Goal: Transaction & Acquisition: Purchase product/service

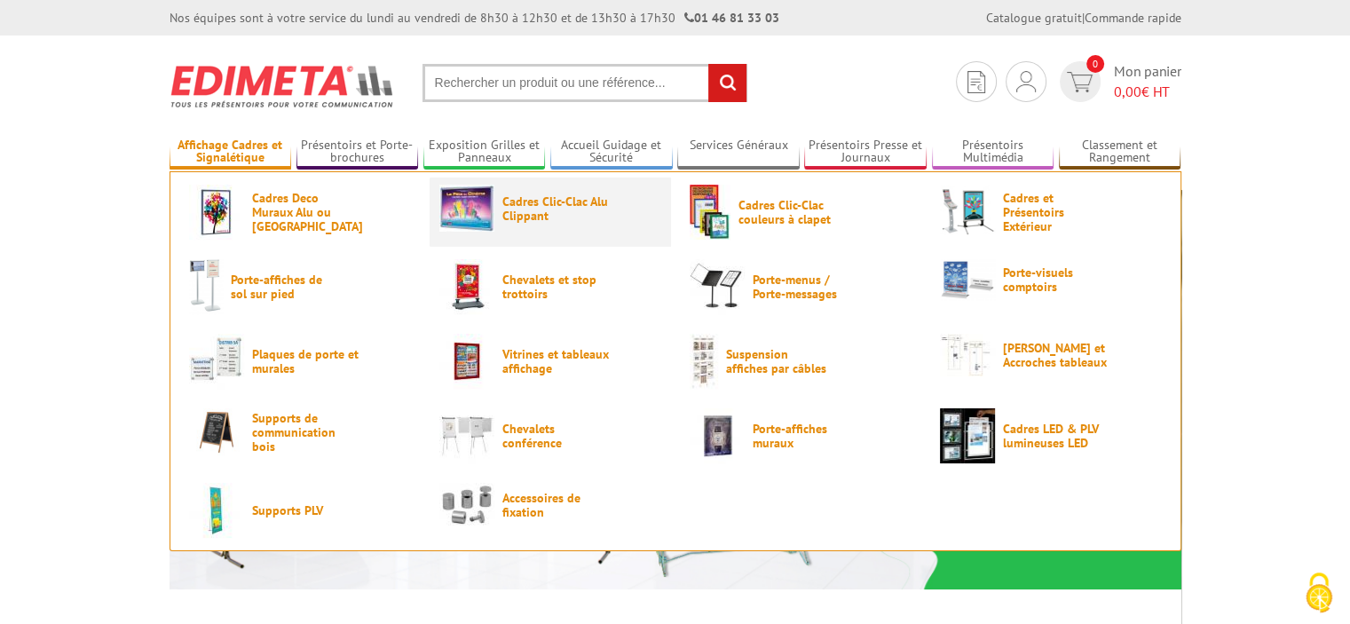
click at [537, 216] on span "Cadres Clic-Clac Alu Clippant" at bounding box center [555, 208] width 107 height 28
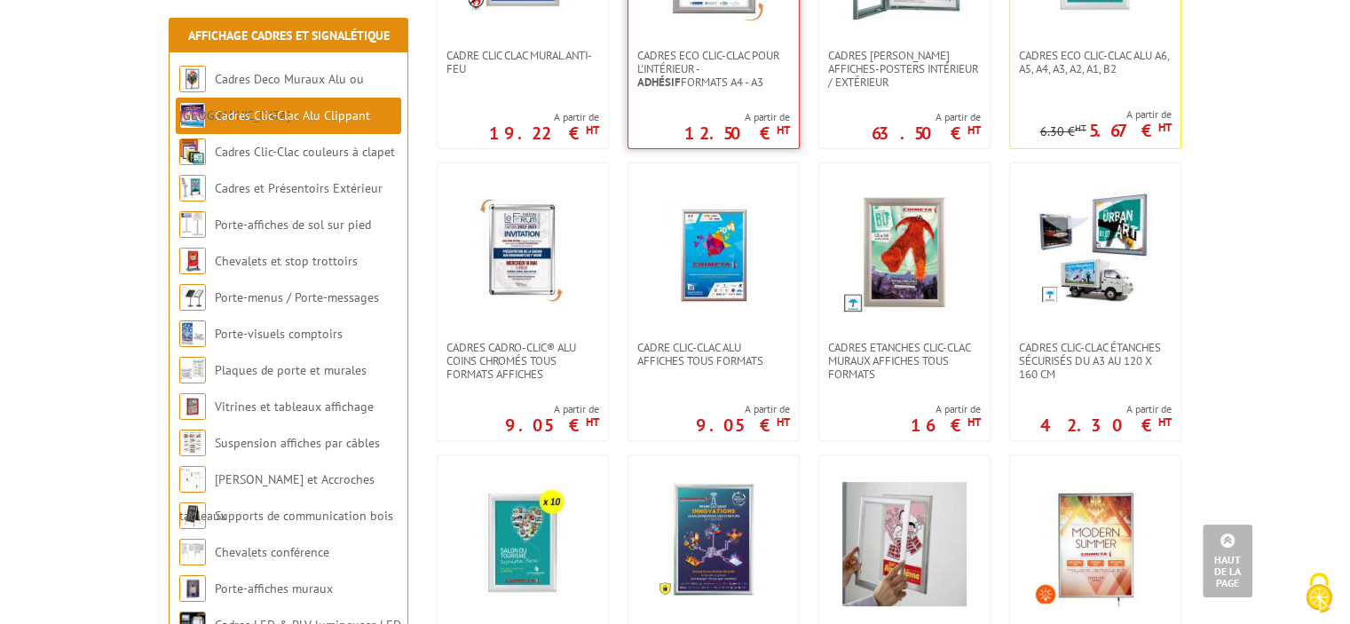
scroll to position [355, 0]
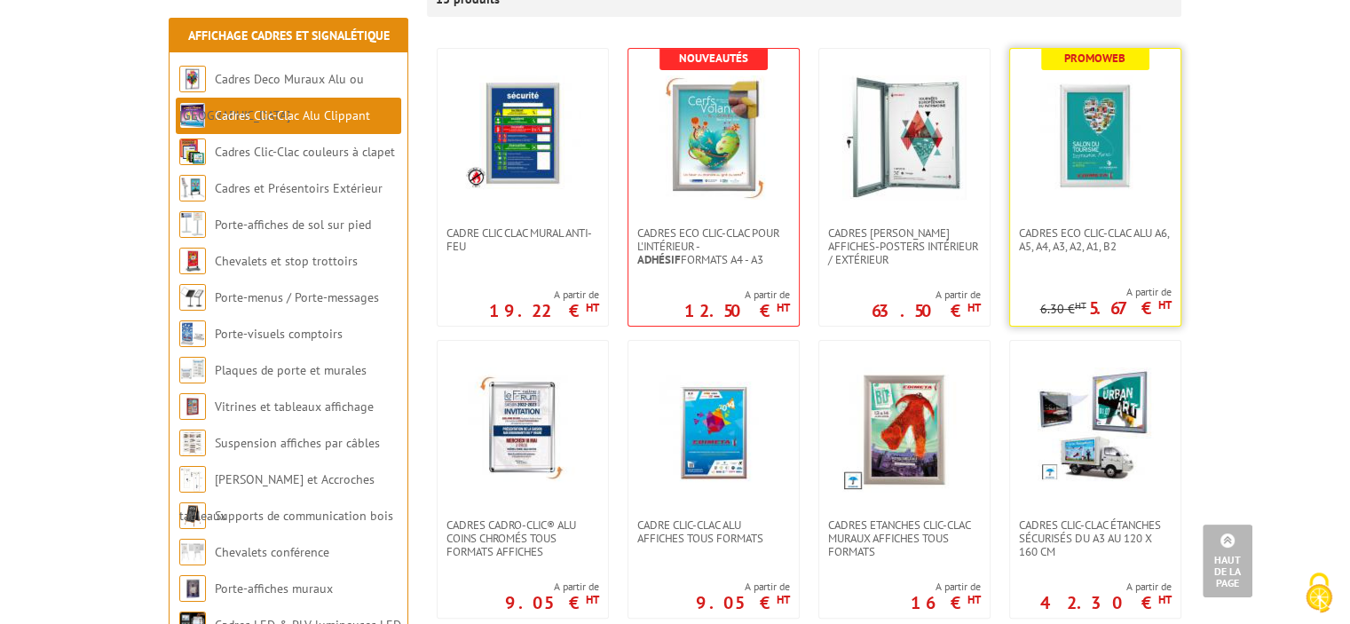
click at [1104, 155] on img at bounding box center [1095, 137] width 124 height 124
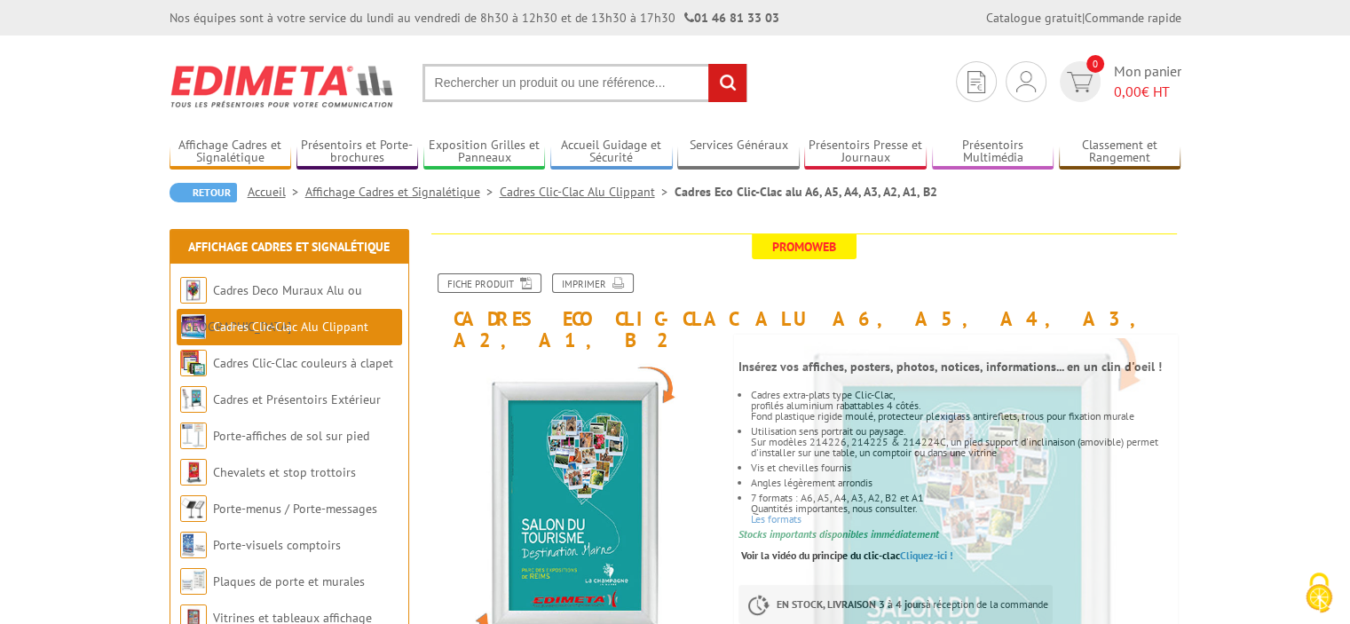
click at [494, 84] on input "text" at bounding box center [585, 83] width 325 height 38
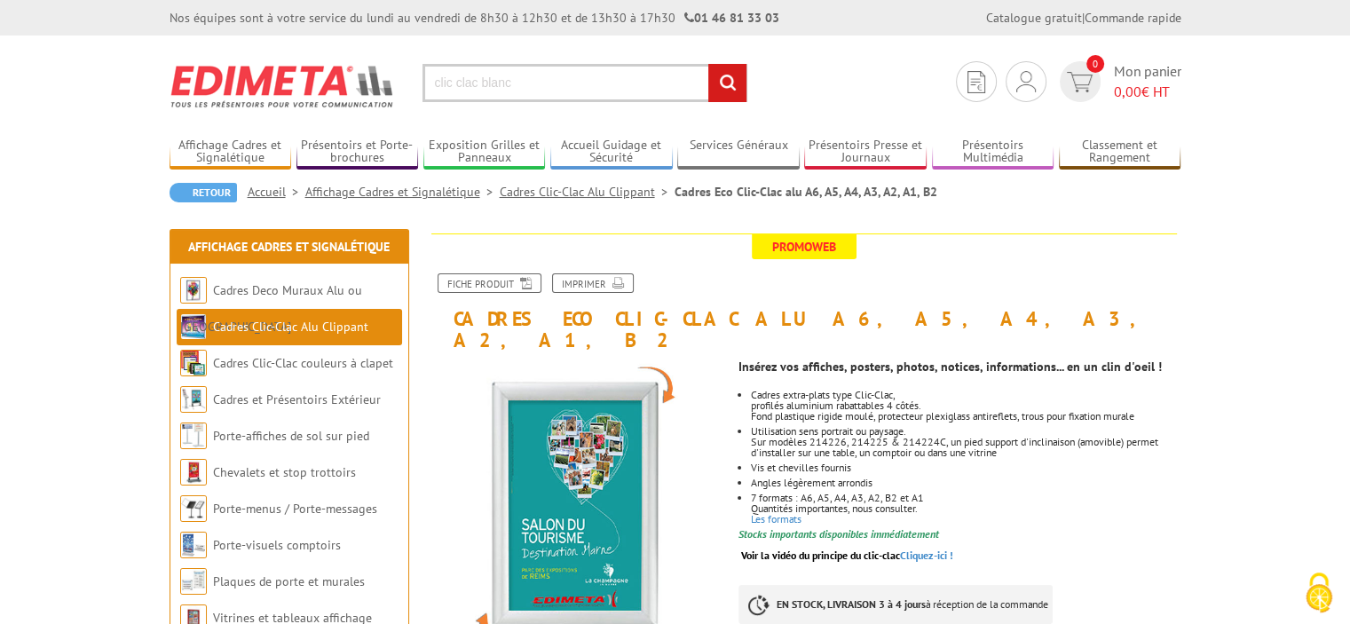
type input "clic clac blanc"
click at [708, 64] on input "rechercher" at bounding box center [727, 83] width 38 height 38
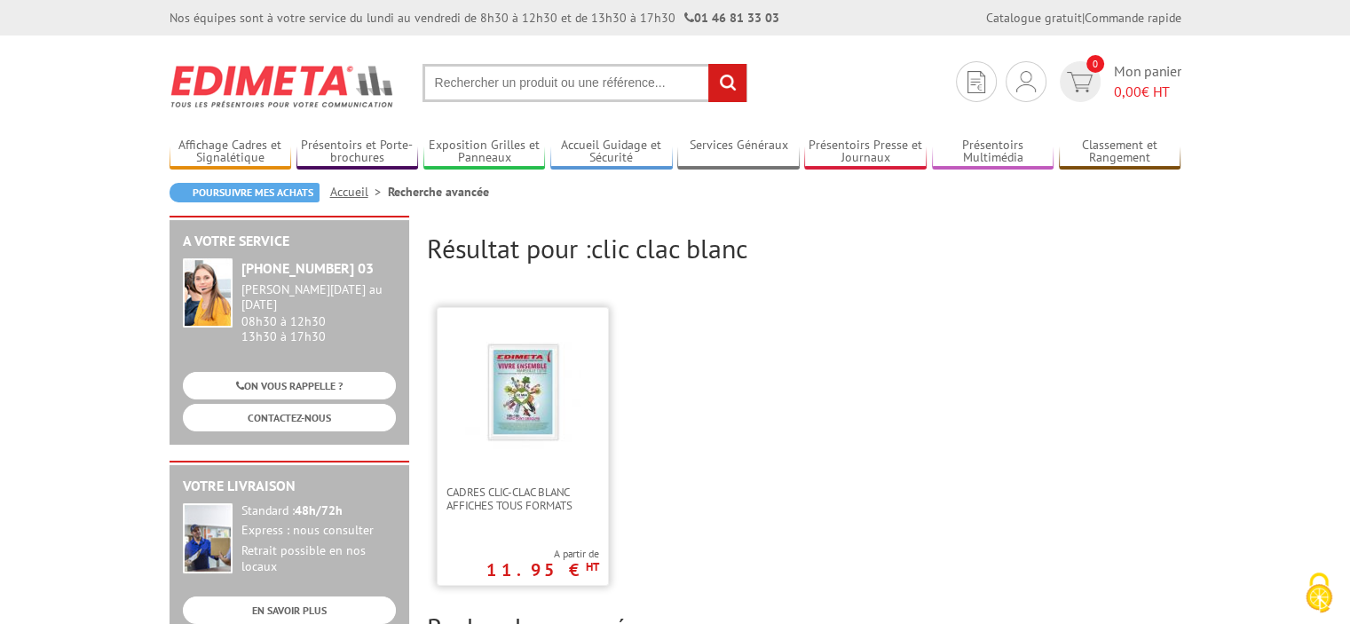
click at [541, 397] on img at bounding box center [522, 392] width 115 height 115
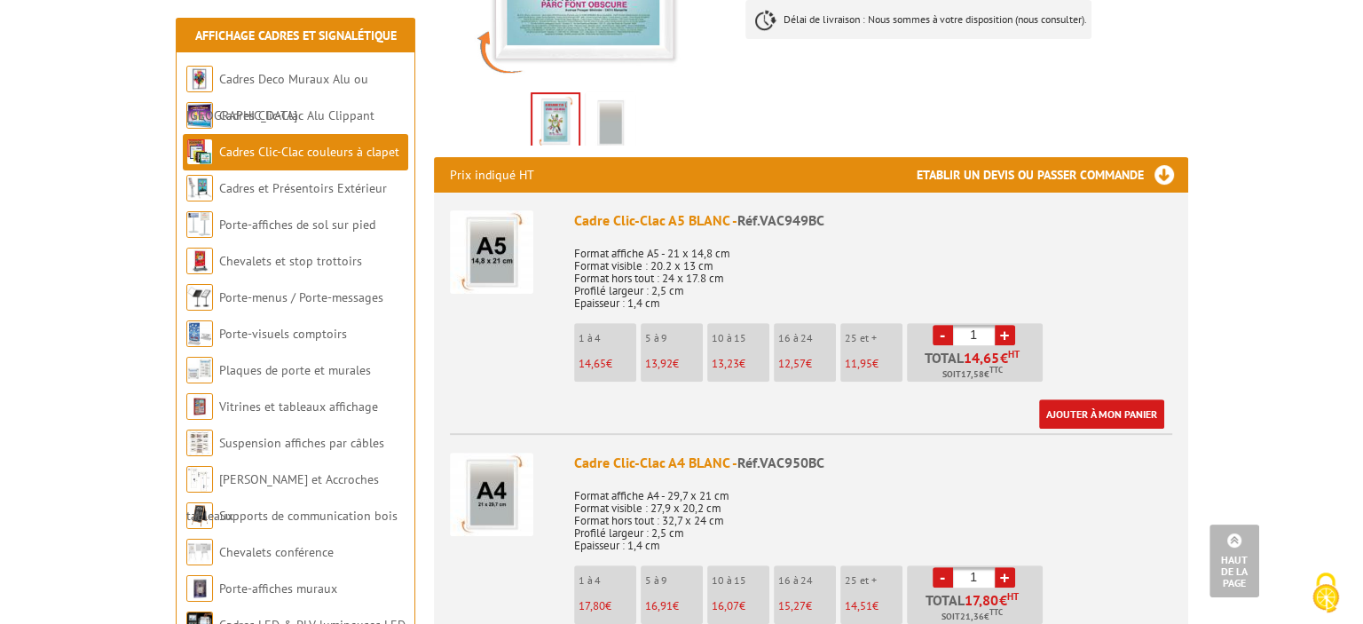
scroll to position [621, 0]
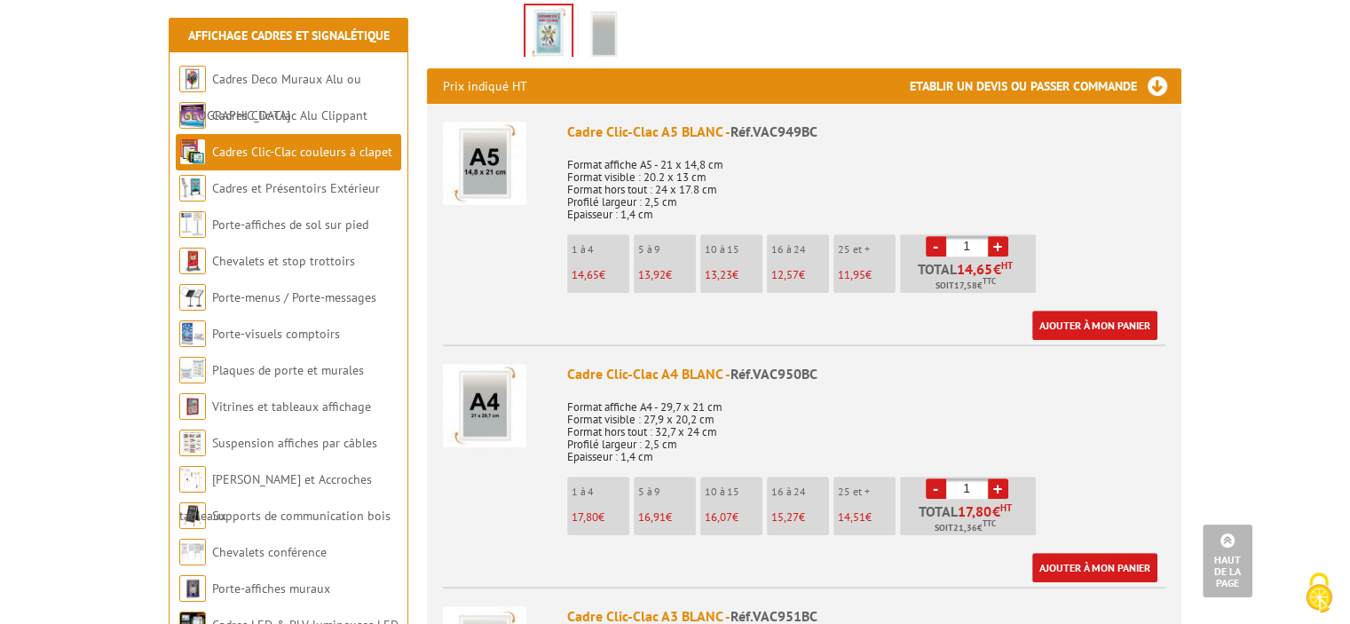
click at [671, 482] on li "5 à 9 16,91 €" at bounding box center [665, 506] width 62 height 59
click at [994, 478] on link "+" at bounding box center [998, 488] width 20 height 20
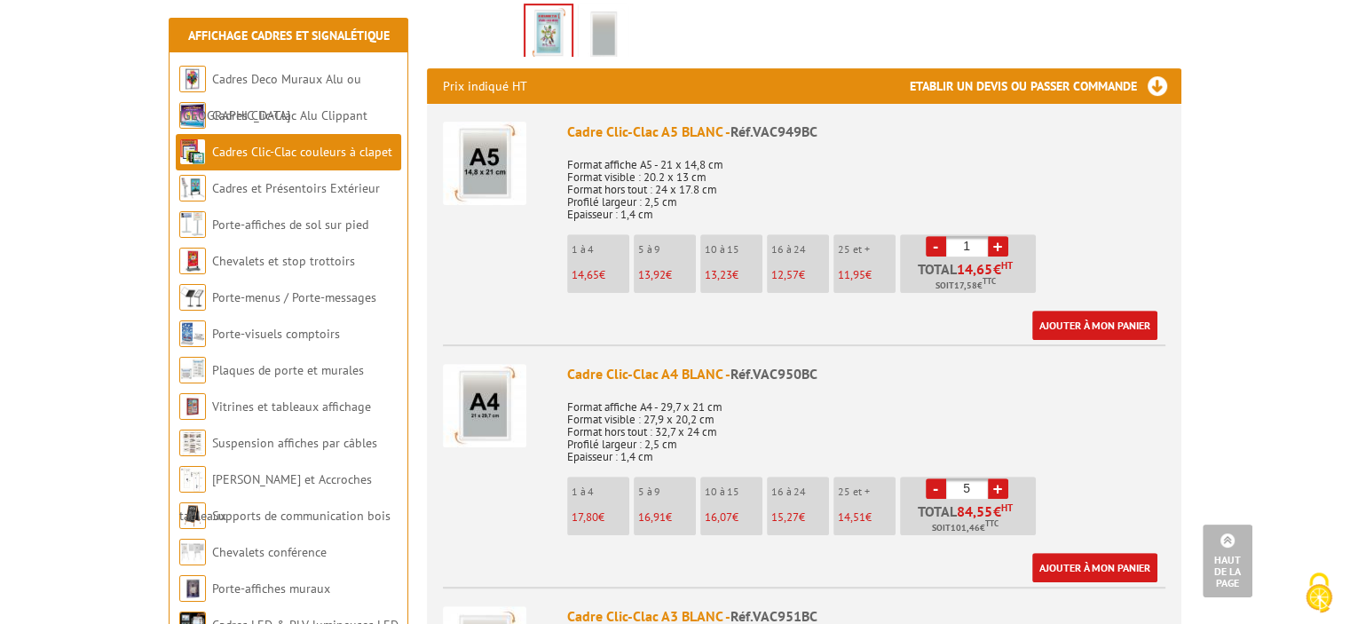
click at [994, 478] on link "+" at bounding box center [998, 488] width 20 height 20
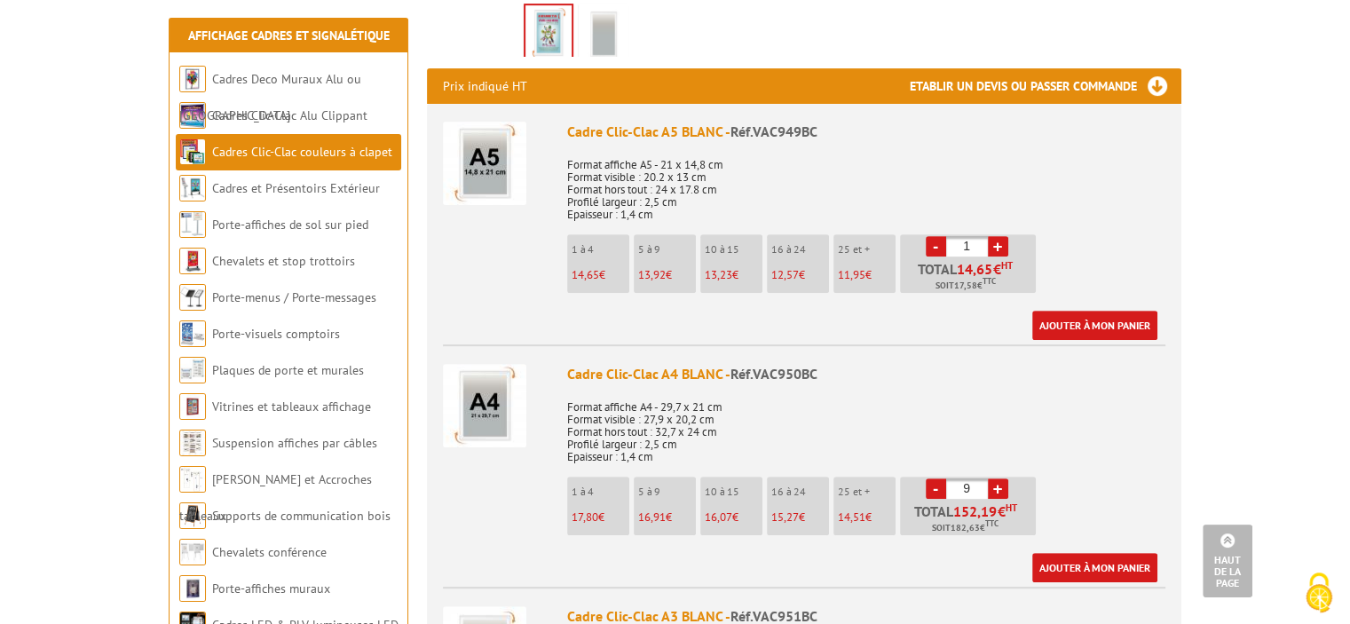
type input "10"
click at [1090, 557] on link "Ajouter à mon panier" at bounding box center [1094, 567] width 125 height 29
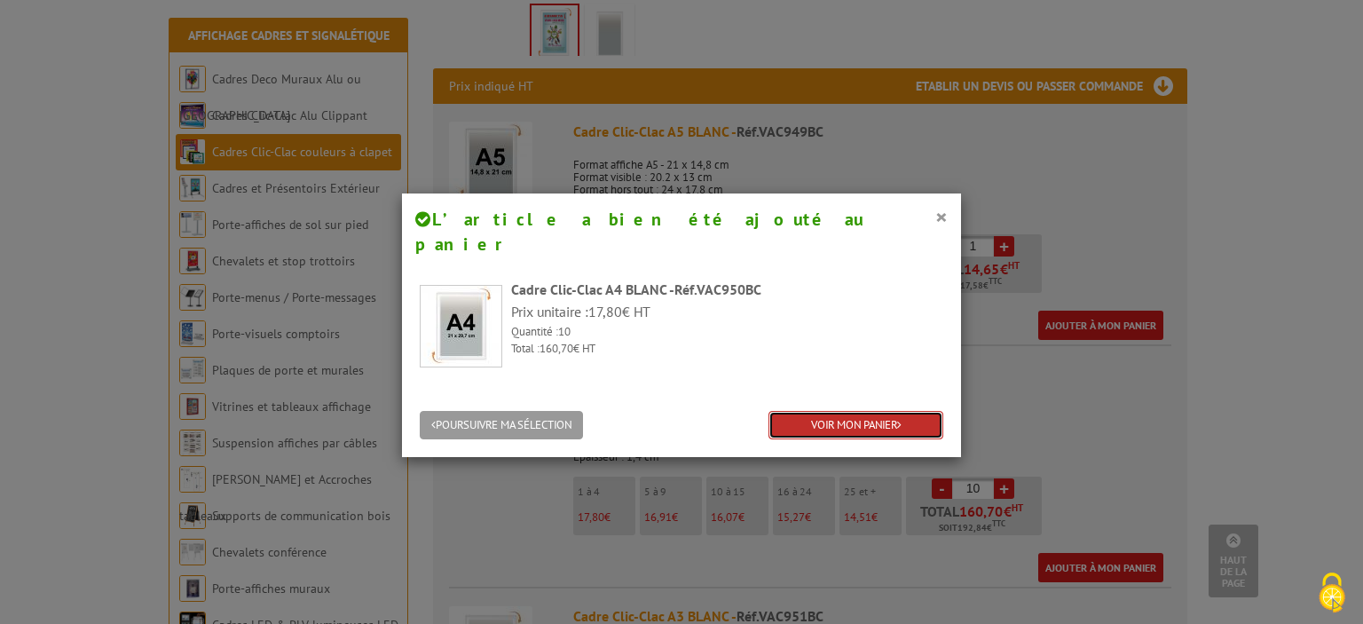
click at [844, 411] on link "VOIR MON PANIER" at bounding box center [856, 425] width 175 height 29
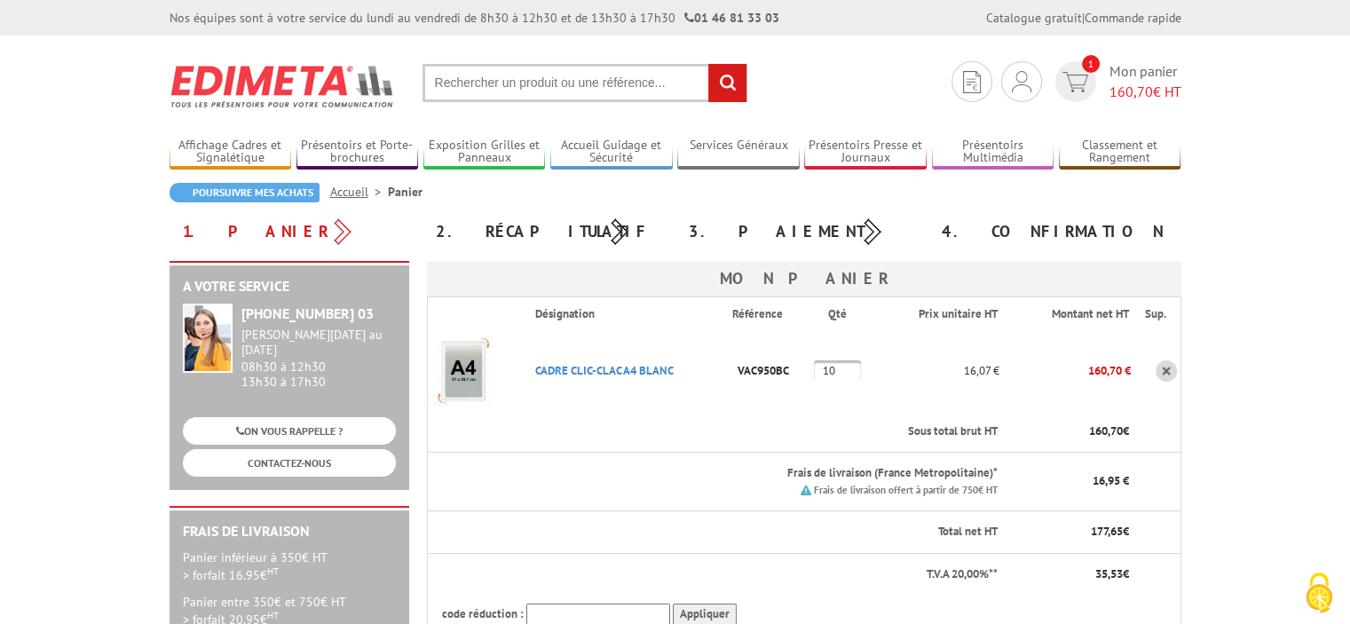
click at [451, 84] on input "text" at bounding box center [585, 83] width 325 height 38
type input "cadre a0"
click at [708, 64] on input "rechercher" at bounding box center [727, 83] width 38 height 38
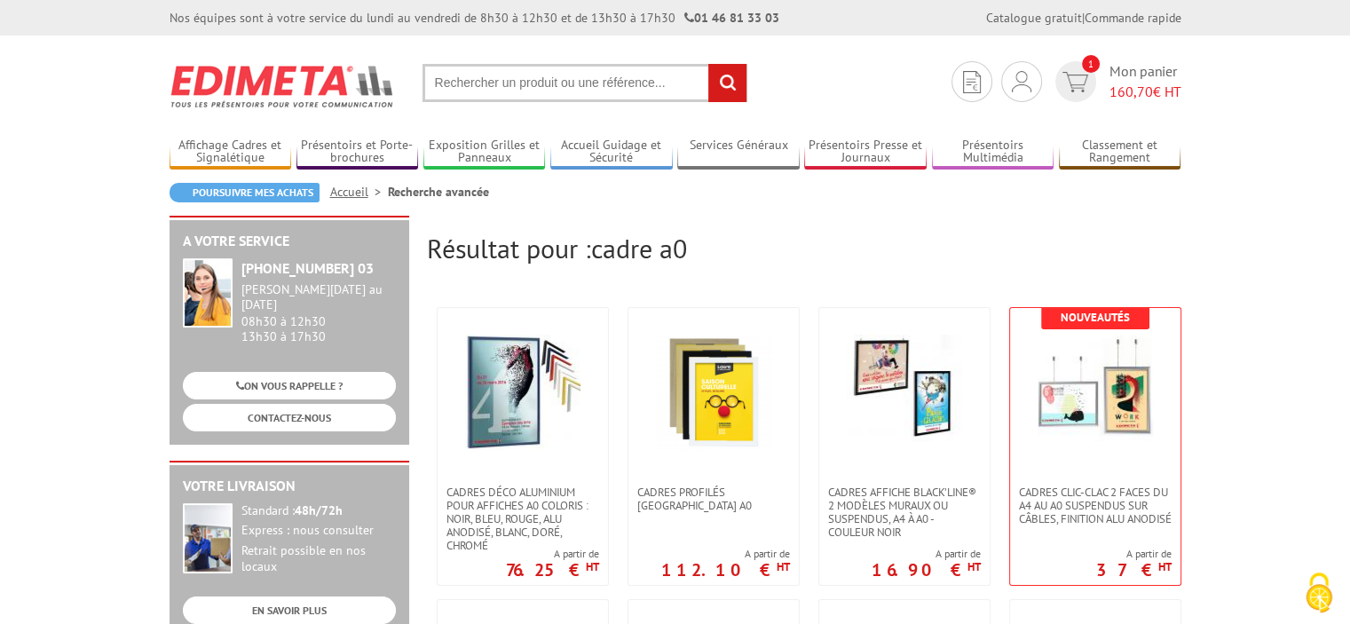
click at [531, 91] on input "text" at bounding box center [585, 83] width 325 height 38
click at [462, 77] on input "text" at bounding box center [585, 83] width 325 height 38
type input "clic cla blanc"
click at [708, 64] on input "rechercher" at bounding box center [727, 83] width 38 height 38
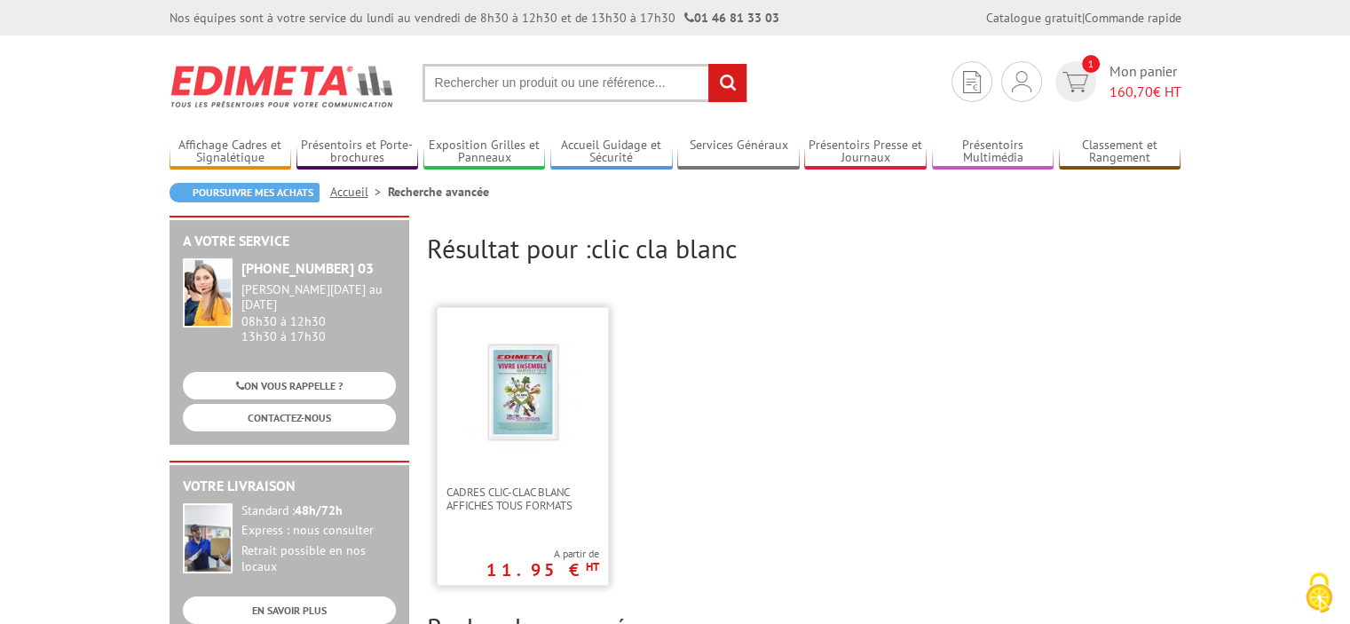
click at [512, 404] on img at bounding box center [522, 392] width 115 height 115
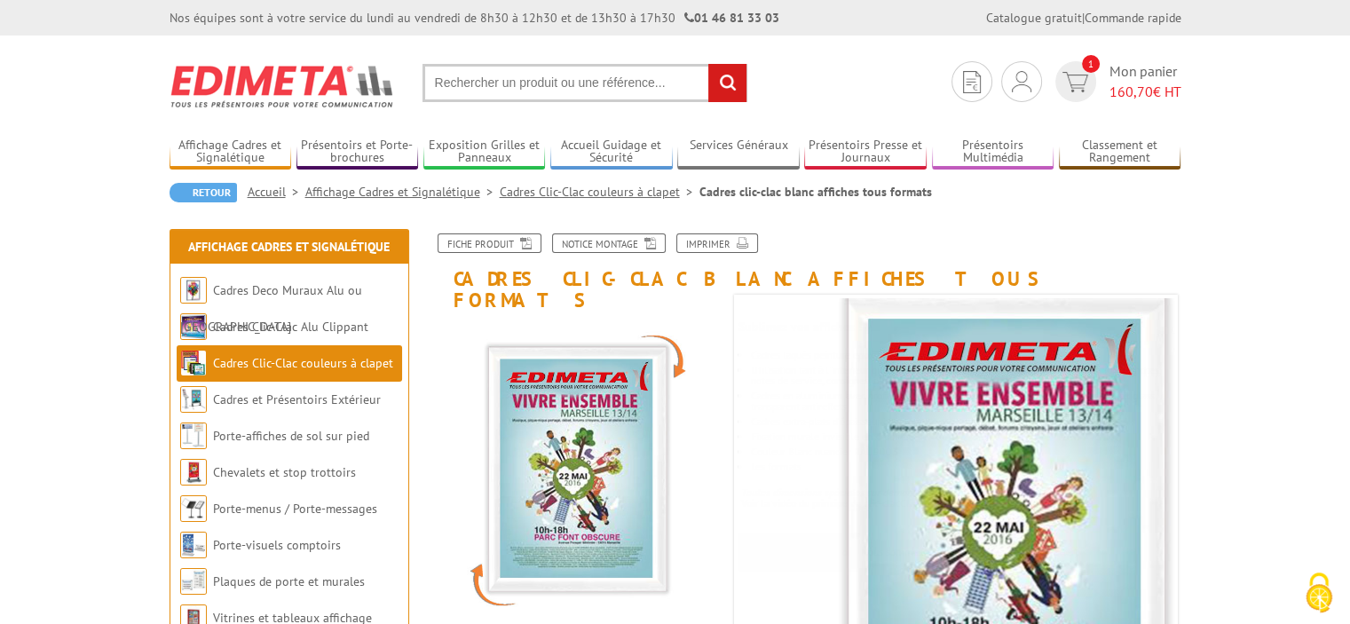
click at [466, 83] on input "text" at bounding box center [585, 83] width 325 height 38
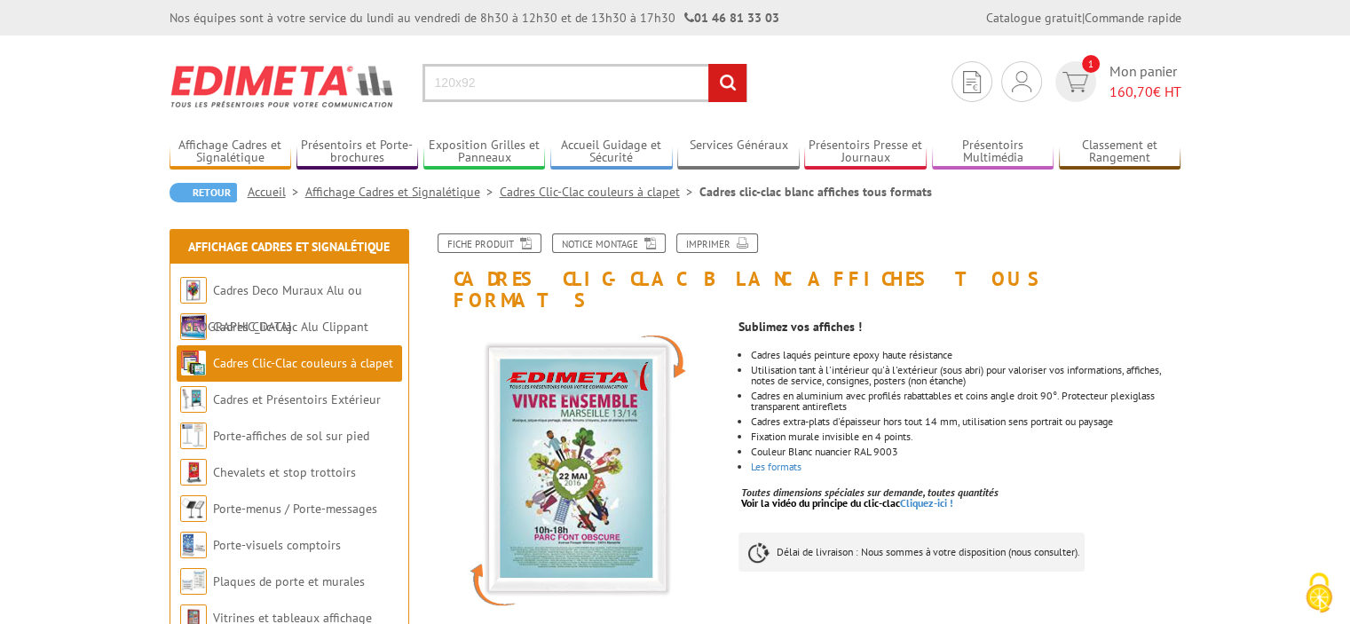
type input "120x92"
click at [708, 64] on input "rechercher" at bounding box center [727, 83] width 38 height 38
